Goal: Check status: Check status

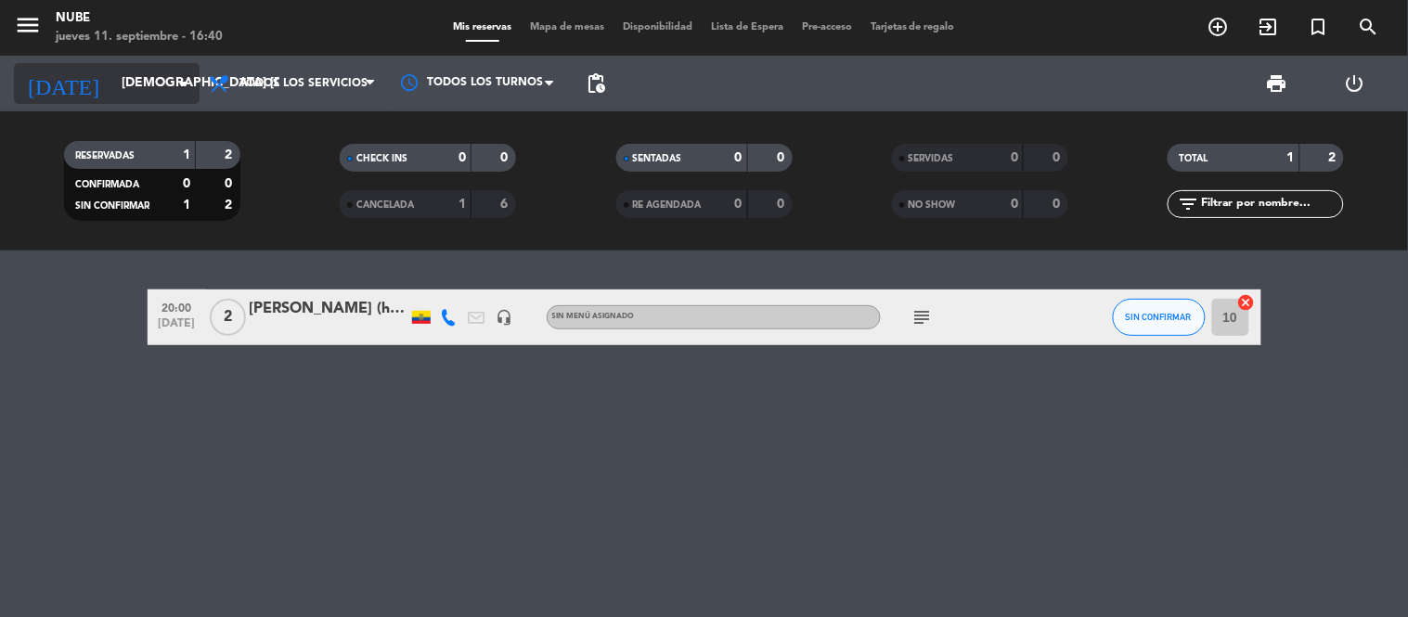
click at [182, 84] on icon "arrow_drop_down" at bounding box center [184, 83] width 22 height 22
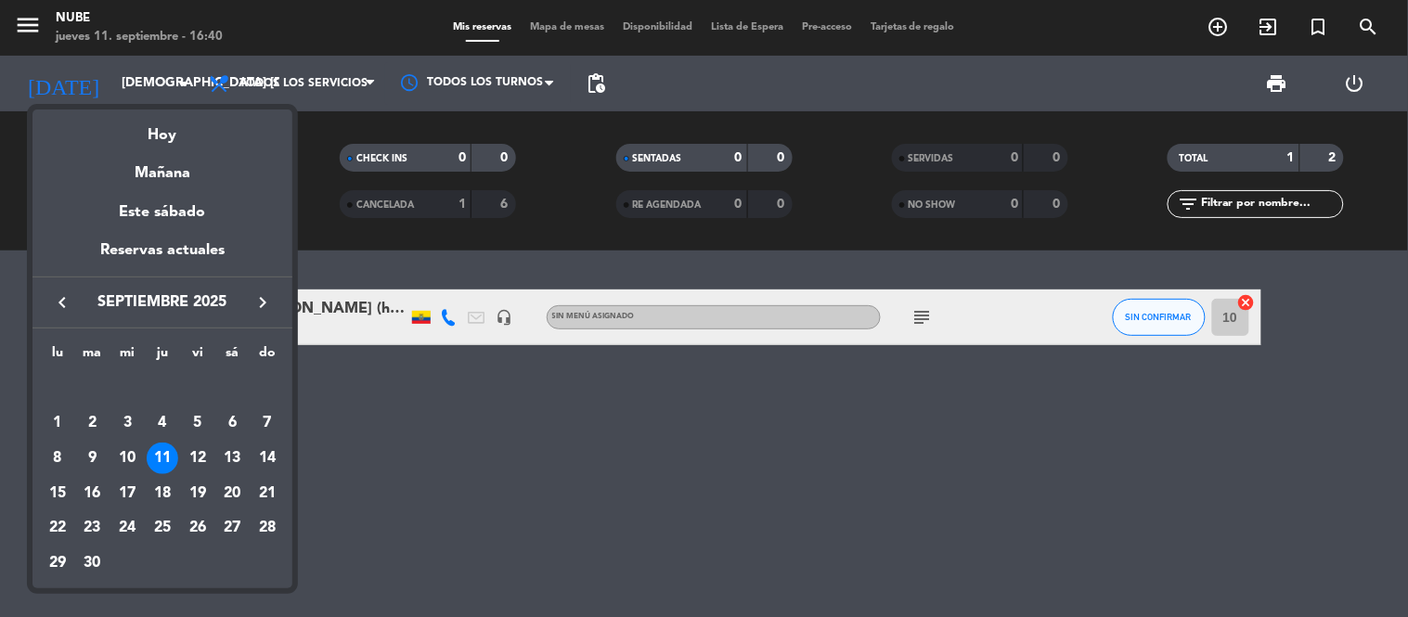
click at [161, 447] on div "11" at bounding box center [163, 459] width 32 height 32
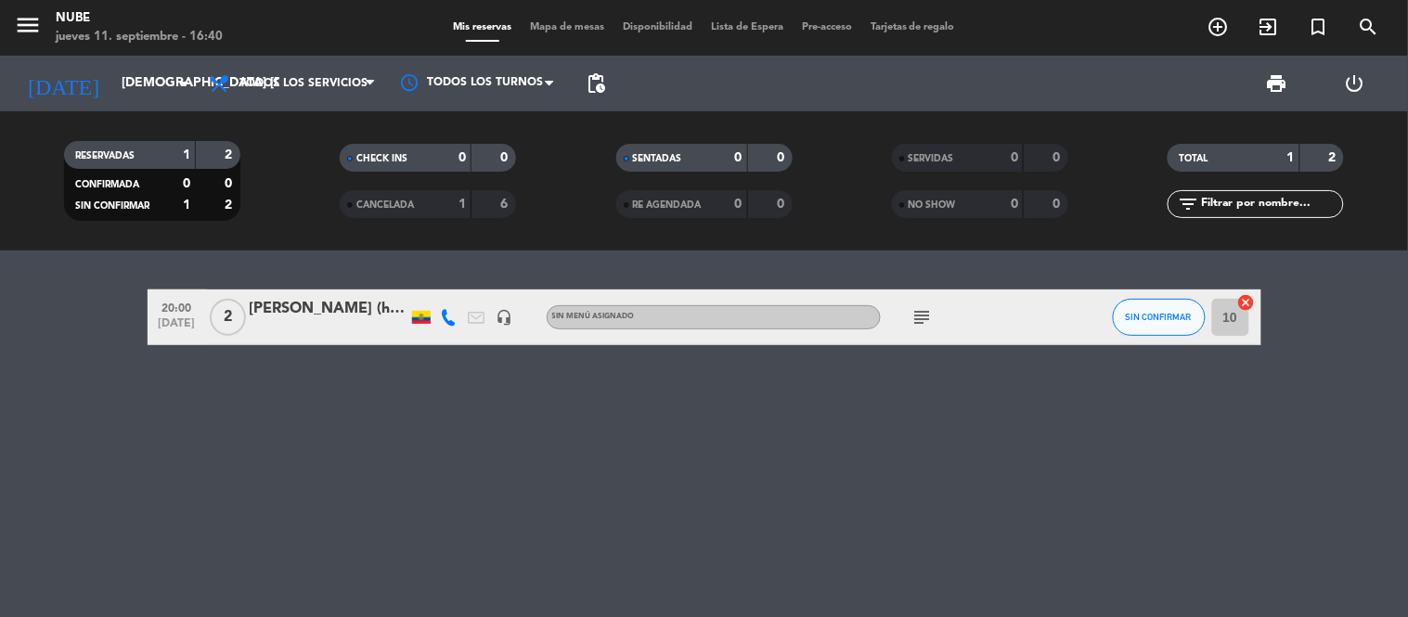
click at [920, 319] on icon "subject" at bounding box center [922, 317] width 22 height 22
click at [708, 409] on div "20:00 [DATE] 2 [PERSON_NAME] (huesped) headset_mic Sin menú asignado subject ME…" at bounding box center [704, 434] width 1408 height 367
click at [187, 82] on icon "arrow_drop_down" at bounding box center [184, 83] width 22 height 22
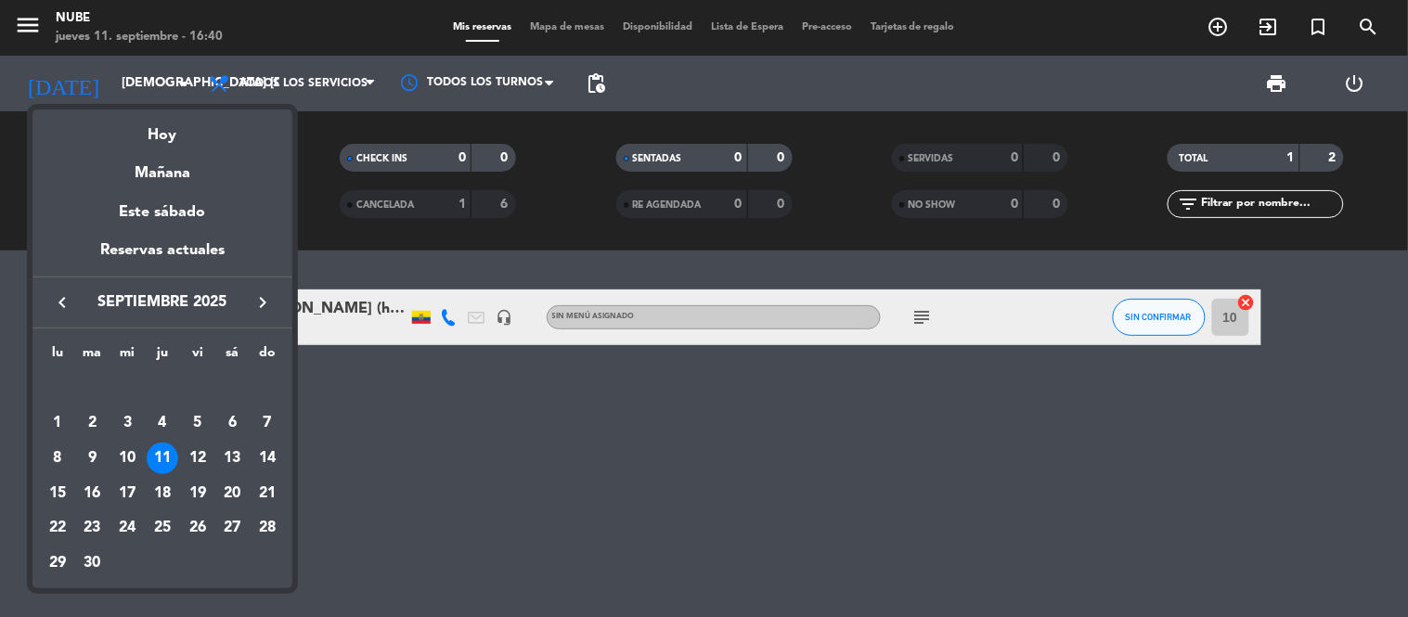
click at [153, 456] on div "11" at bounding box center [163, 459] width 32 height 32
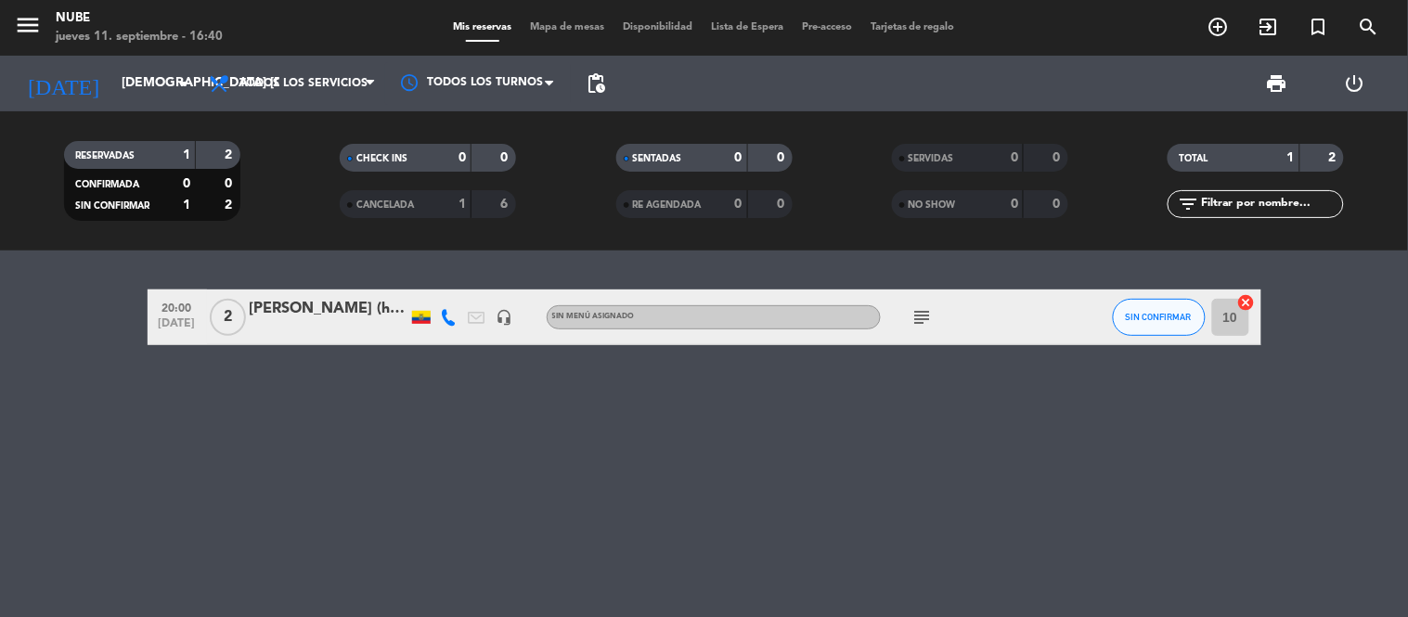
click at [331, 311] on div "[PERSON_NAME] (huesped)" at bounding box center [329, 309] width 158 height 24
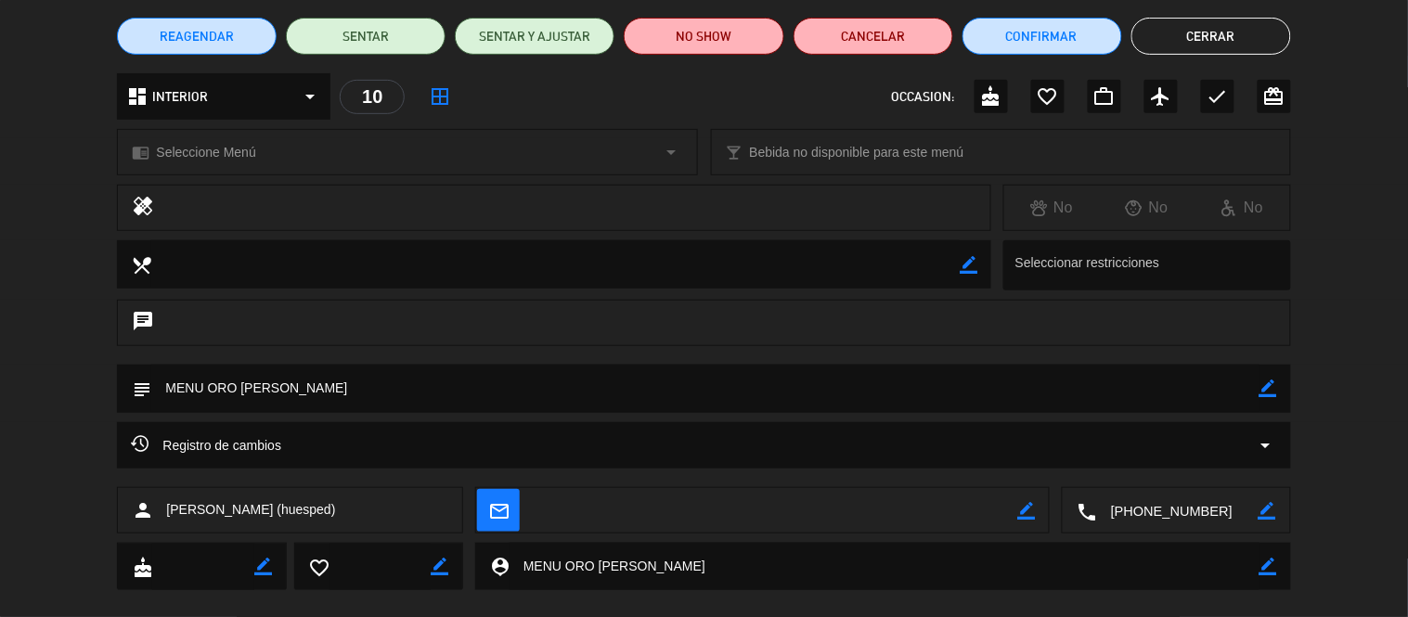
scroll to position [178, 0]
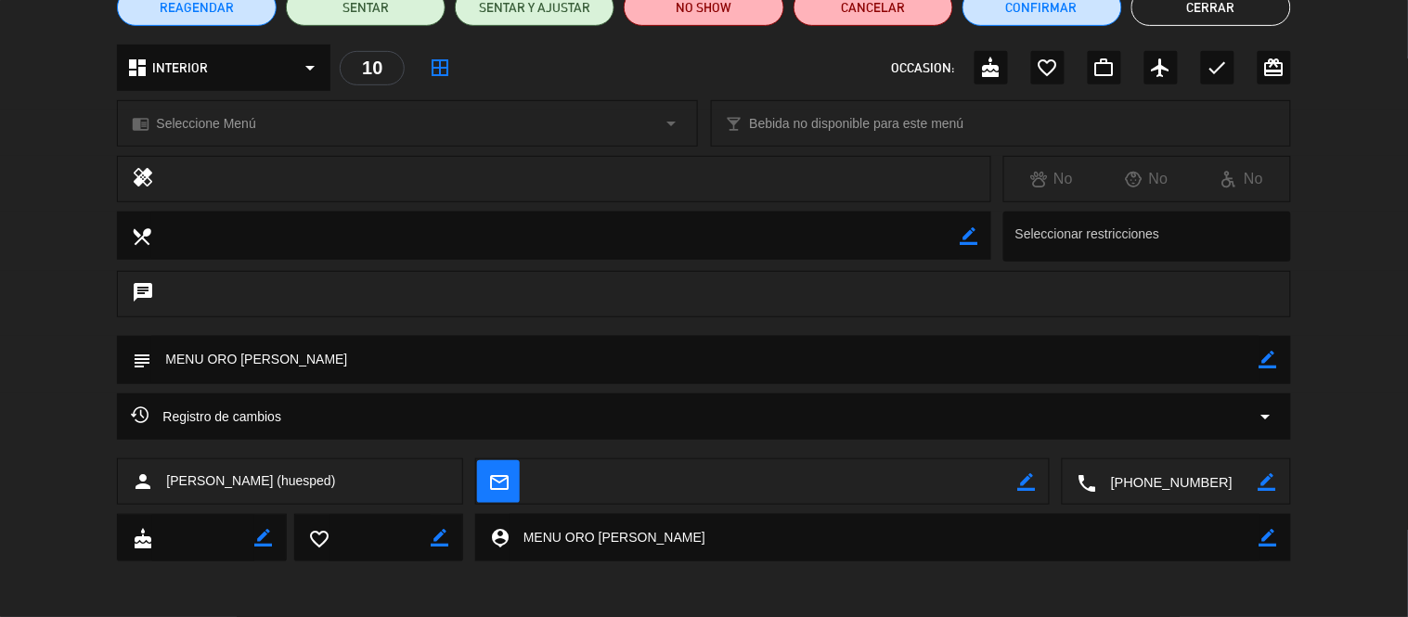
click at [1210, 12] on button "Cerrar" at bounding box center [1211, 7] width 160 height 37
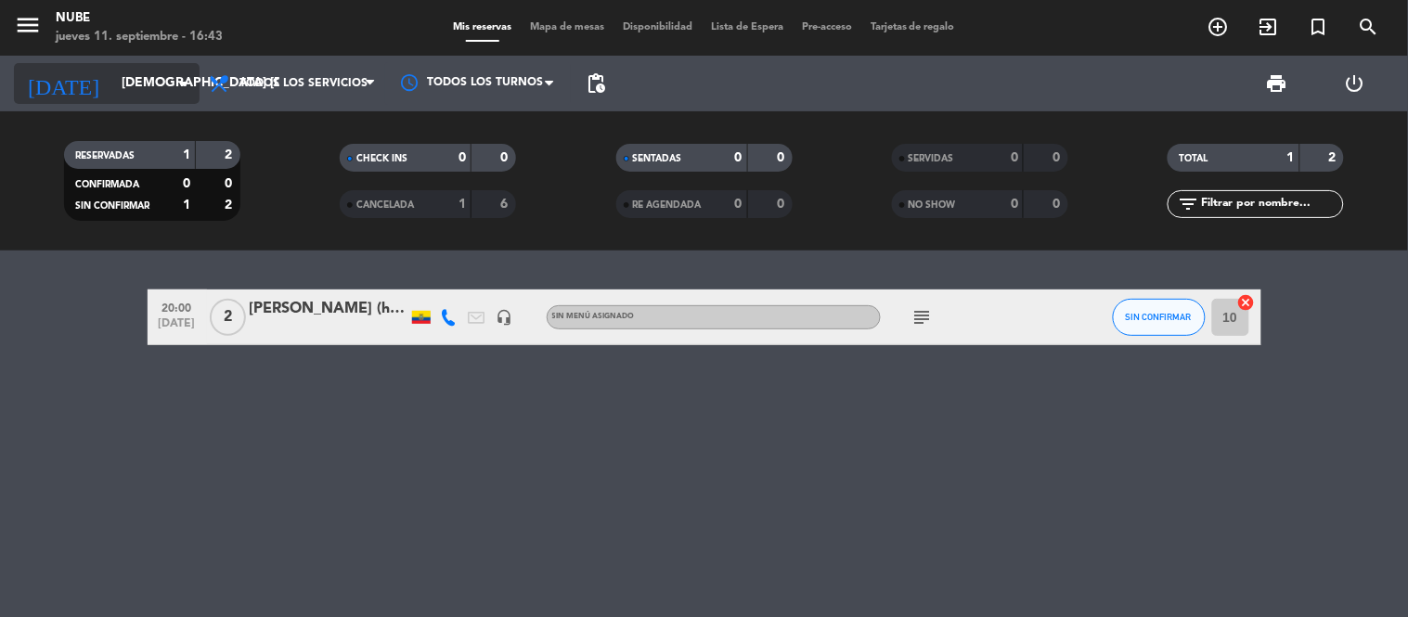
click at [180, 78] on icon "arrow_drop_down" at bounding box center [184, 83] width 22 height 22
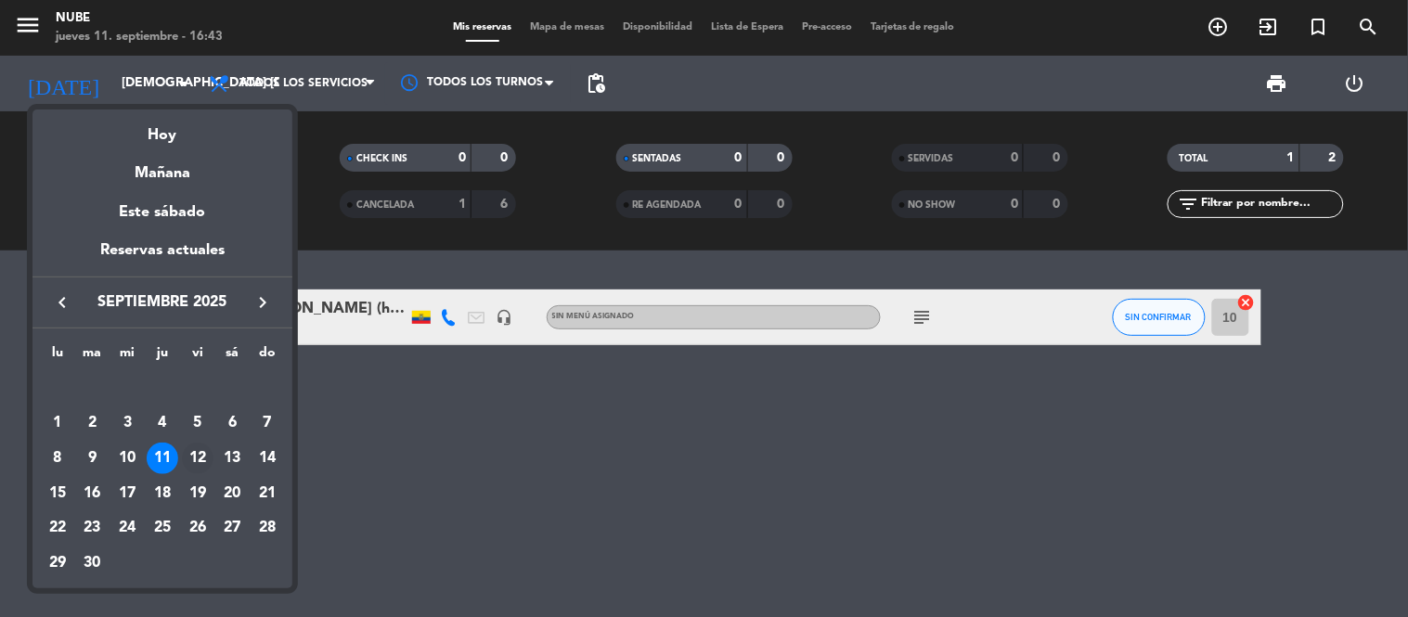
click at [202, 451] on div "12" at bounding box center [198, 459] width 32 height 32
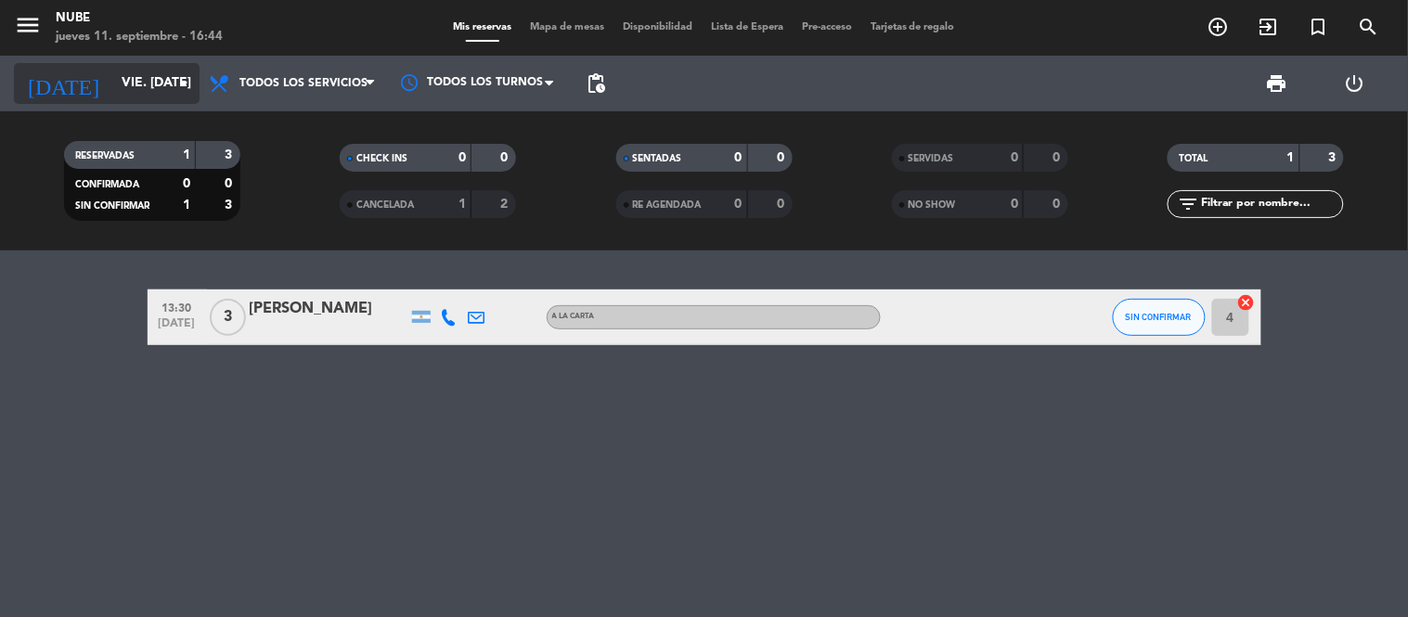
click at [178, 79] on icon "arrow_drop_down" at bounding box center [184, 83] width 22 height 22
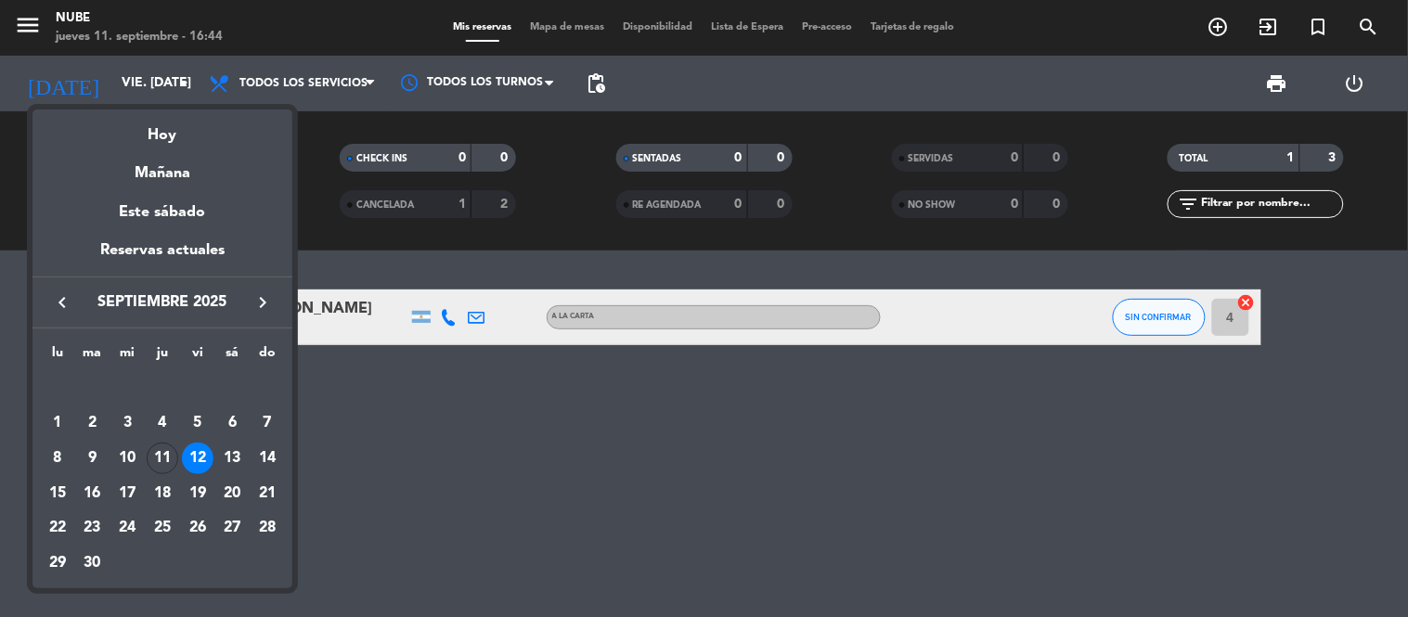
drag, startPoint x: 161, startPoint y: 527, endPoint x: 229, endPoint y: 515, distance: 68.8
click at [162, 527] on div "25" at bounding box center [163, 528] width 32 height 32
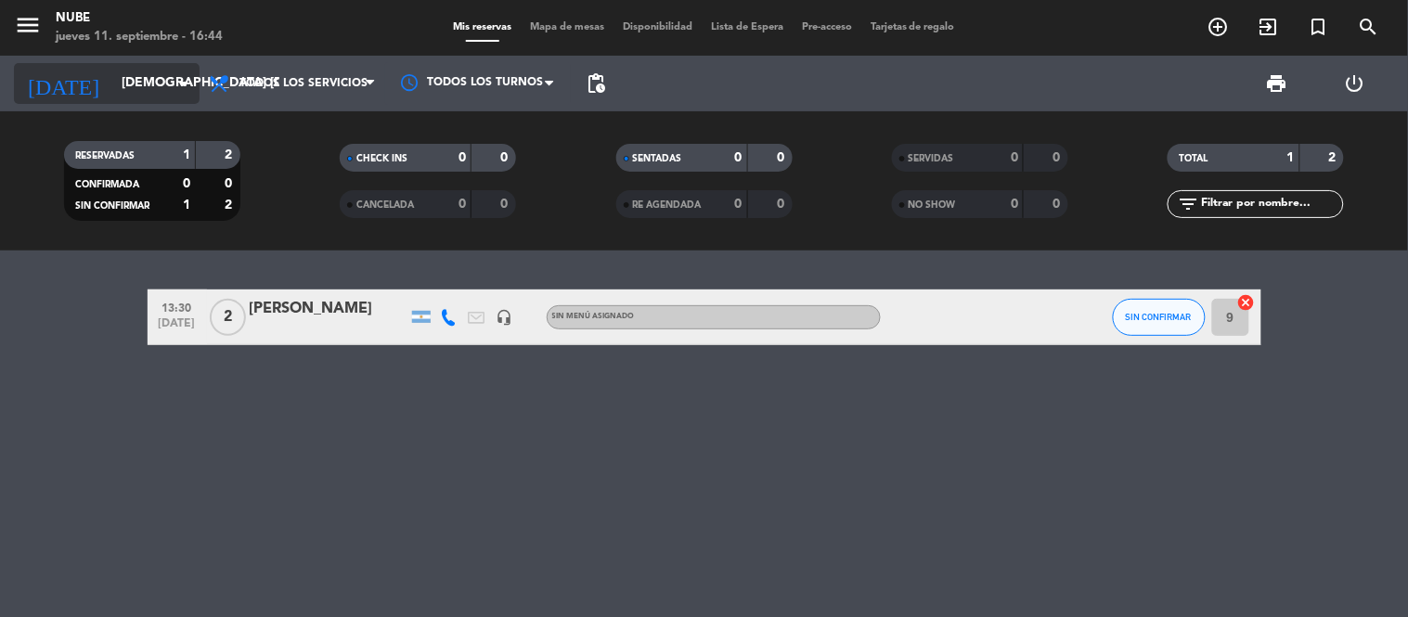
click at [186, 81] on icon "arrow_drop_down" at bounding box center [184, 83] width 22 height 22
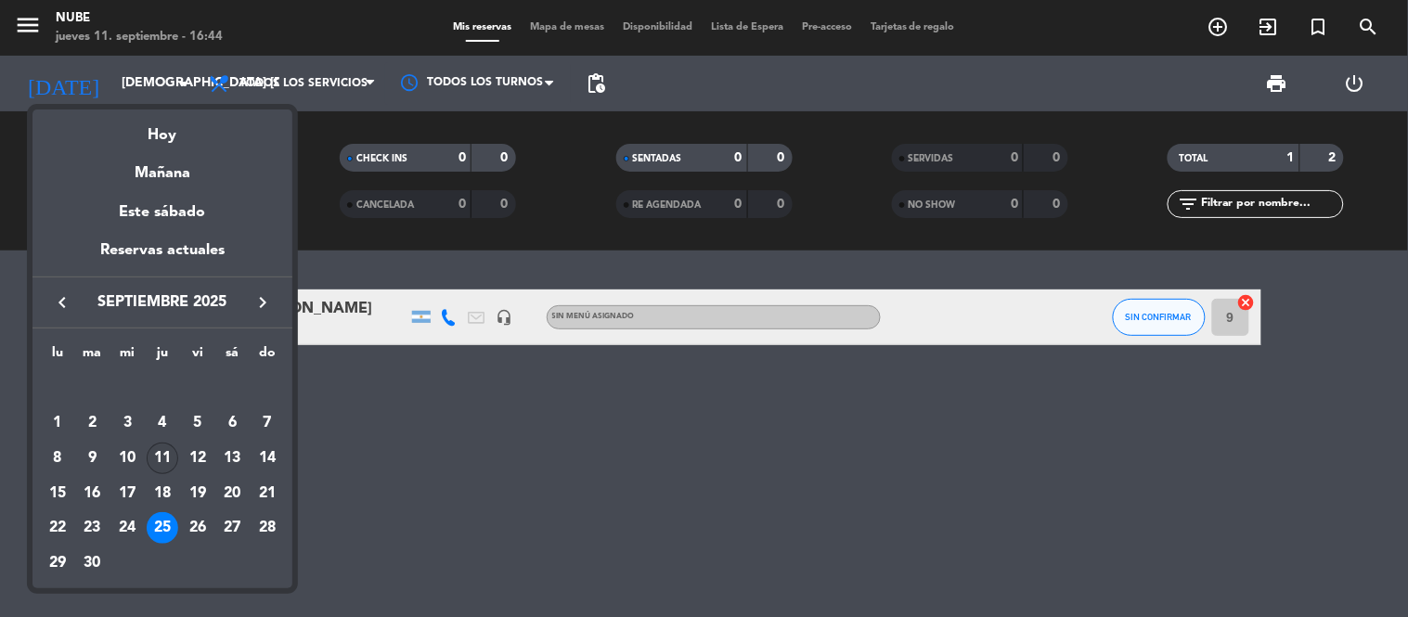
click at [161, 453] on div "11" at bounding box center [163, 459] width 32 height 32
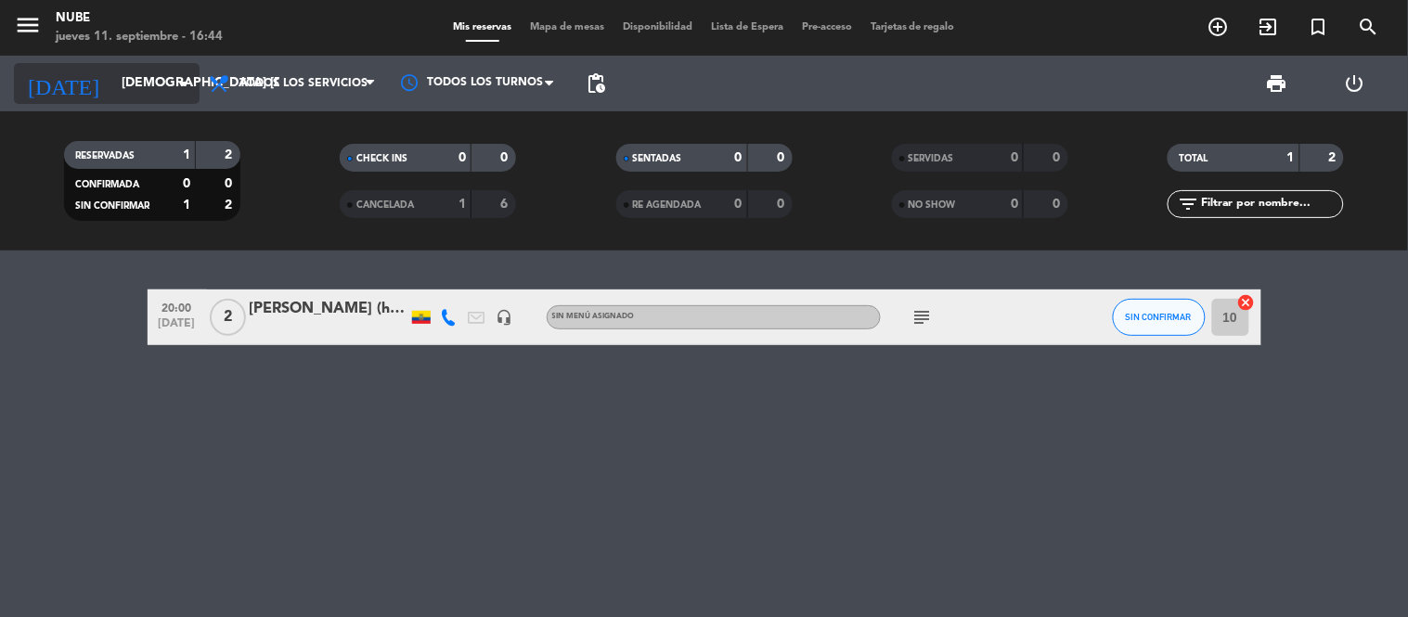
click at [184, 78] on icon "arrow_drop_down" at bounding box center [184, 83] width 22 height 22
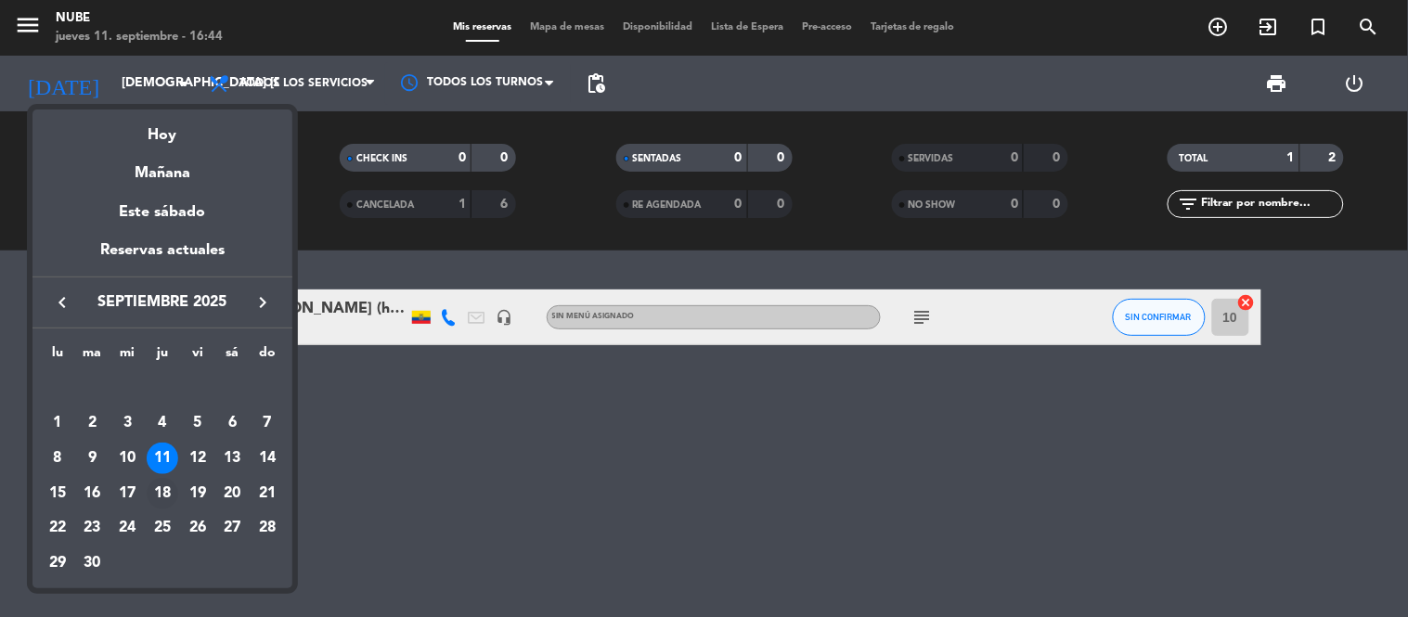
click at [161, 494] on div "18" at bounding box center [163, 494] width 32 height 32
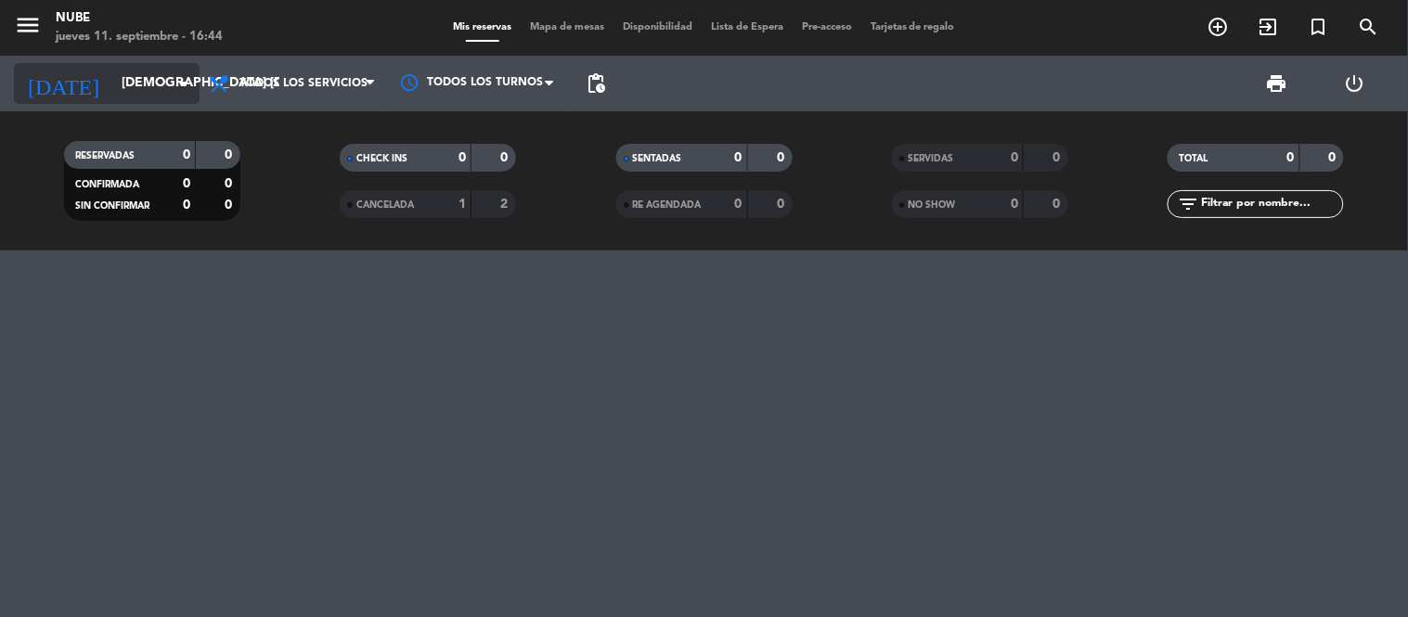
drag, startPoint x: 384, startPoint y: 503, endPoint x: 180, endPoint y: 77, distance: 472.4
click at [180, 77] on icon "arrow_drop_down" at bounding box center [184, 83] width 22 height 22
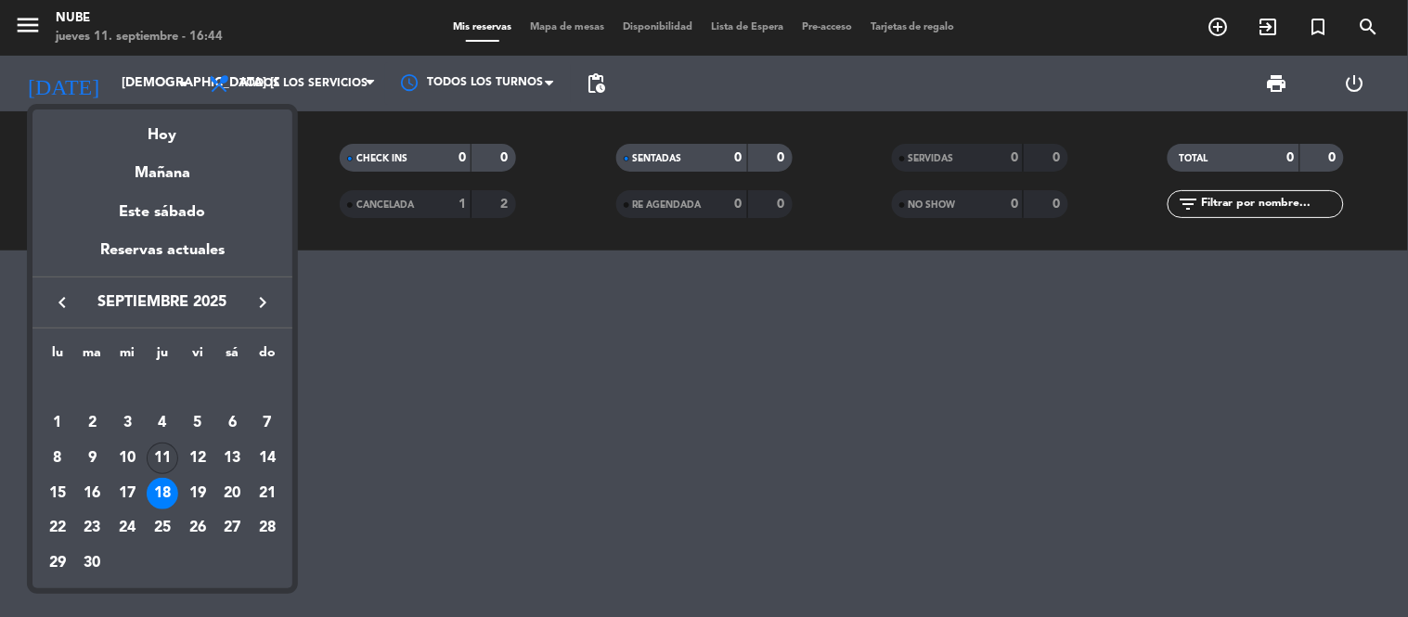
click at [158, 458] on div "11" at bounding box center [163, 459] width 32 height 32
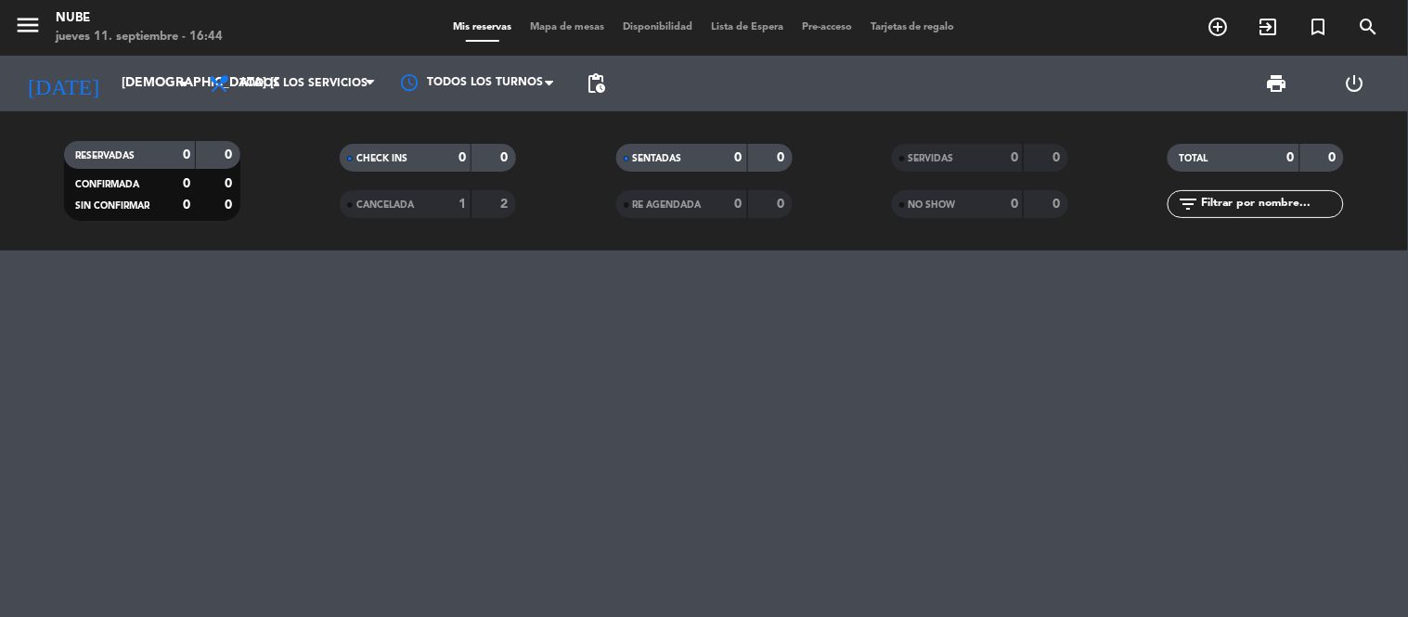
type input "[DEMOGRAPHIC_DATA] [DATE]"
